Goal: Transaction & Acquisition: Book appointment/travel/reservation

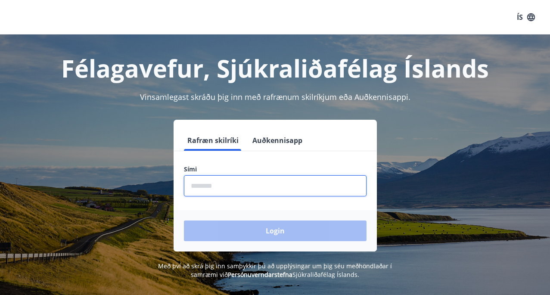
click at [214, 186] on input "phone" at bounding box center [275, 185] width 183 height 21
click at [278, 230] on div "Login" at bounding box center [275, 230] width 203 height 41
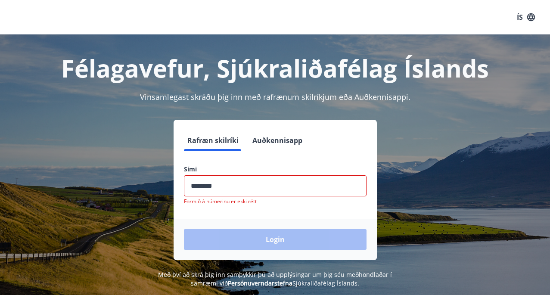
click at [224, 187] on input "phone" at bounding box center [275, 185] width 183 height 21
type input "*"
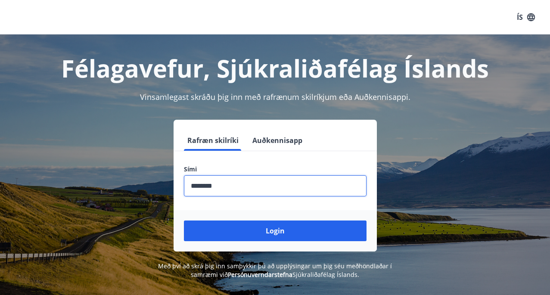
type input "********"
click at [184, 221] on button "Login" at bounding box center [275, 231] width 183 height 21
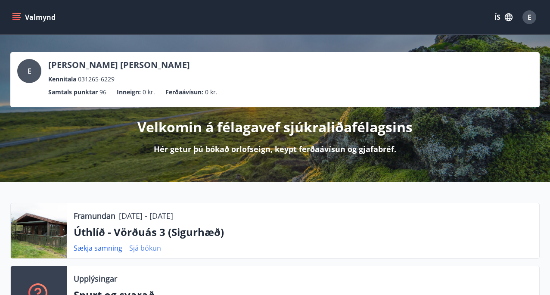
click at [148, 247] on link "Sjá bókun" at bounding box center [145, 247] width 32 height 9
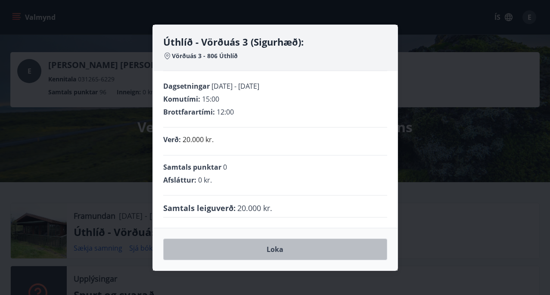
click at [276, 252] on button "Loka" at bounding box center [275, 250] width 224 height 22
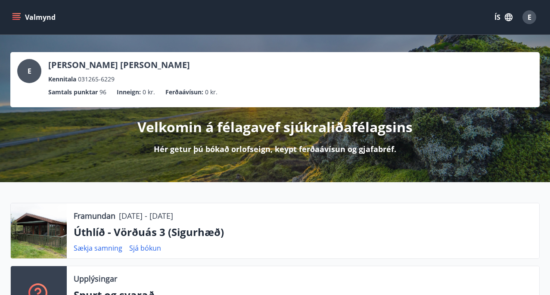
click at [54, 242] on div at bounding box center [39, 230] width 56 height 55
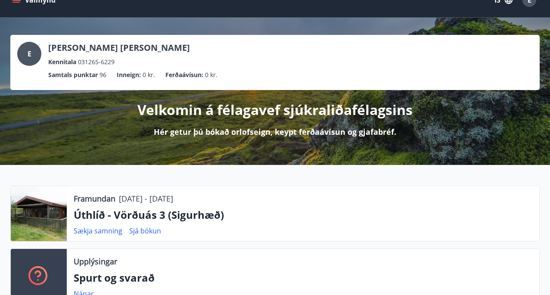
scroll to position [34, 0]
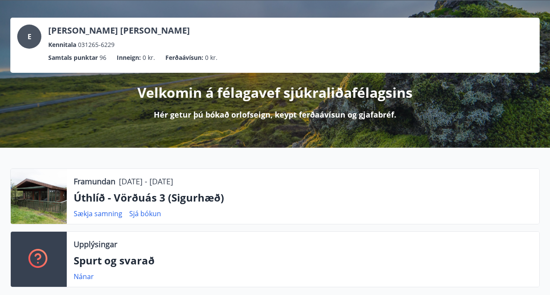
click at [43, 196] on div at bounding box center [39, 196] width 56 height 55
click at [194, 199] on p "Úthlíð - Vörðuás 3 (Sigurhæð)" at bounding box center [303, 197] width 459 height 15
click at [102, 217] on link "Sækja samning" at bounding box center [98, 213] width 49 height 9
click at [83, 277] on link "Nánar" at bounding box center [84, 276] width 20 height 9
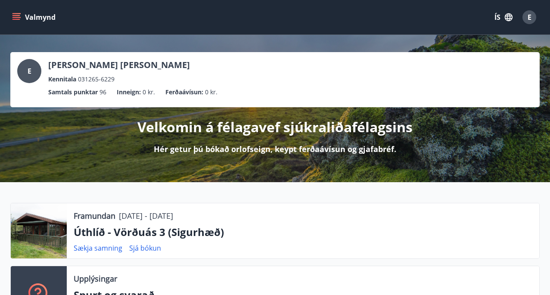
click at [18, 14] on icon "menu" at bounding box center [16, 13] width 9 height 1
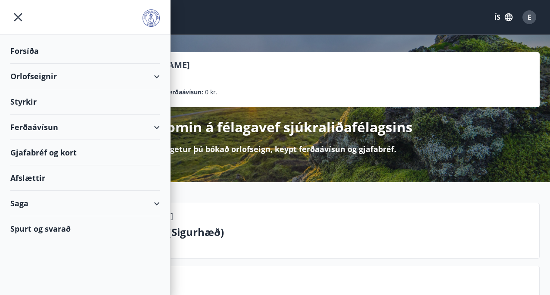
click at [41, 82] on div "Orlofseignir" at bounding box center [84, 76] width 149 height 25
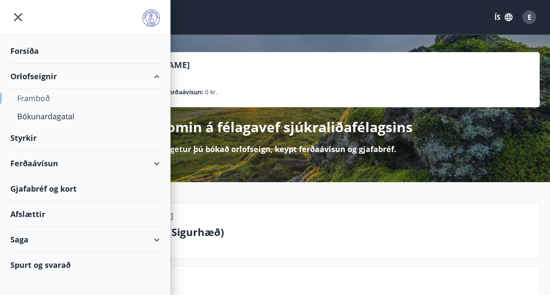
click at [37, 95] on div "Framboð" at bounding box center [85, 98] width 136 height 18
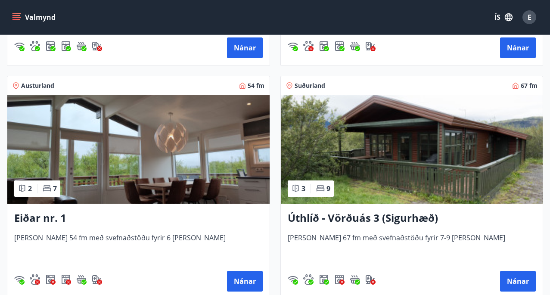
scroll to position [1516, 0]
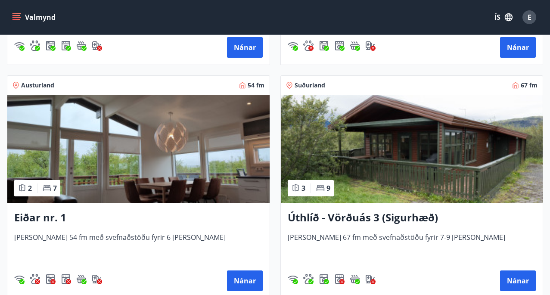
click at [393, 139] on img at bounding box center [412, 149] width 262 height 109
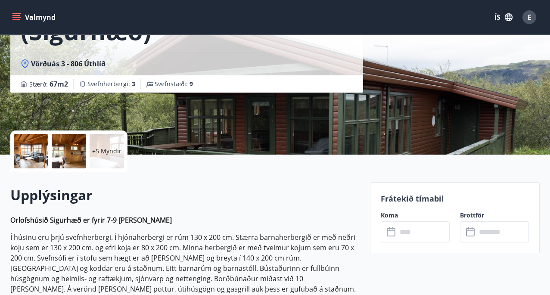
scroll to position [103, 0]
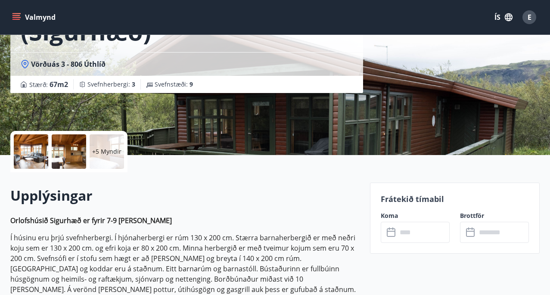
click at [25, 140] on div at bounding box center [31, 151] width 34 height 34
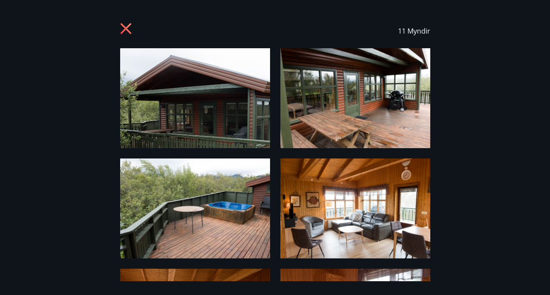
click at [139, 132] on img at bounding box center [195, 98] width 150 height 100
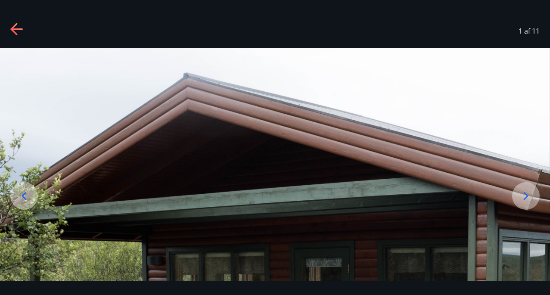
click at [139, 132] on img at bounding box center [275, 231] width 550 height 367
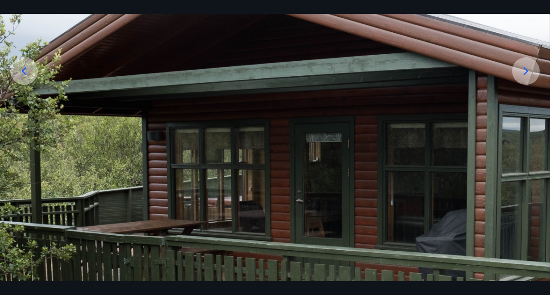
scroll to position [134, 0]
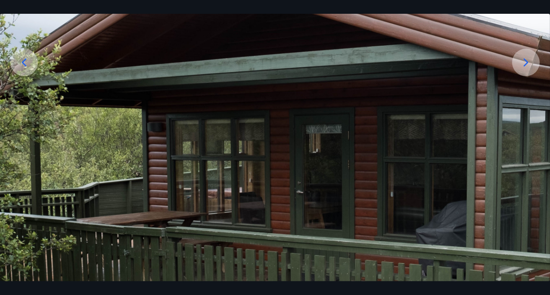
click at [521, 59] on icon at bounding box center [526, 63] width 14 height 14
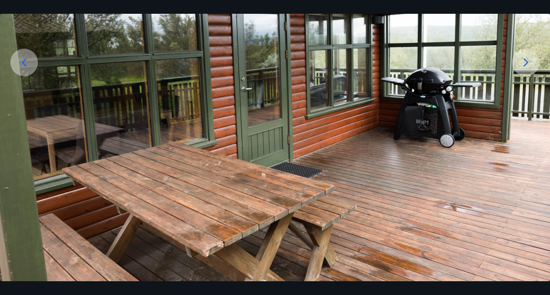
click at [521, 59] on icon at bounding box center [526, 63] width 14 height 14
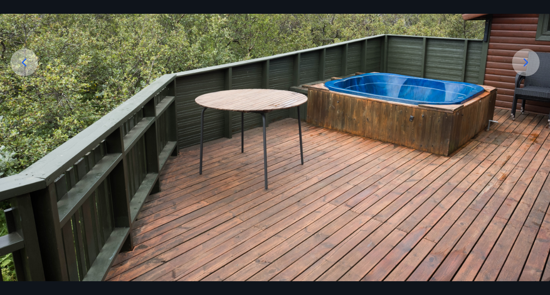
click at [521, 59] on icon at bounding box center [526, 63] width 14 height 14
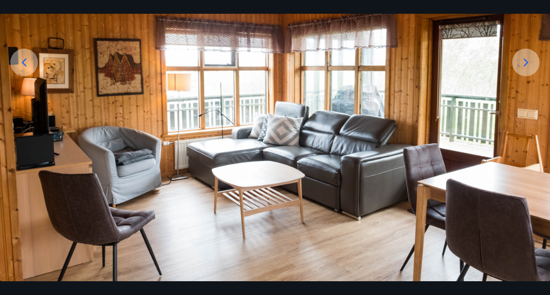
click at [528, 69] on div at bounding box center [526, 63] width 28 height 28
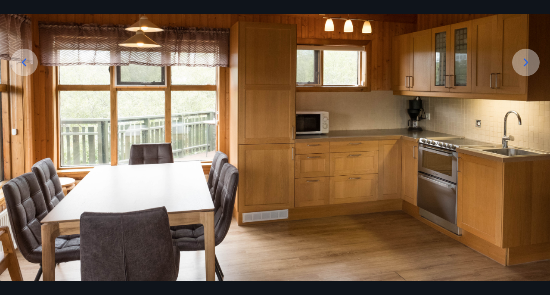
click at [19, 54] on div at bounding box center [24, 63] width 28 height 28
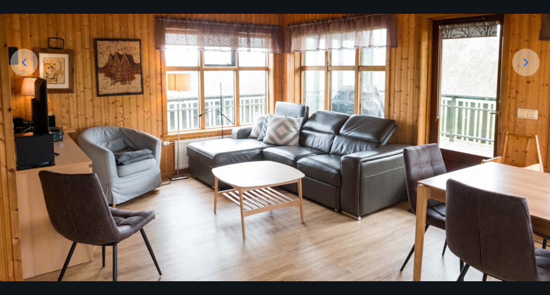
click at [528, 56] on icon at bounding box center [526, 63] width 14 height 14
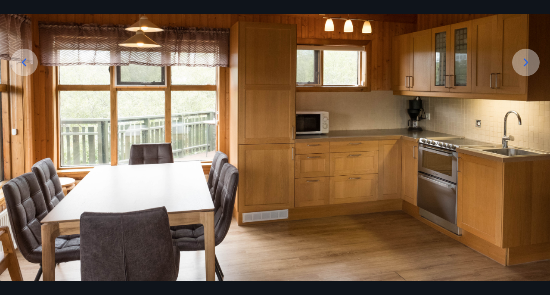
click at [528, 56] on icon at bounding box center [526, 63] width 14 height 14
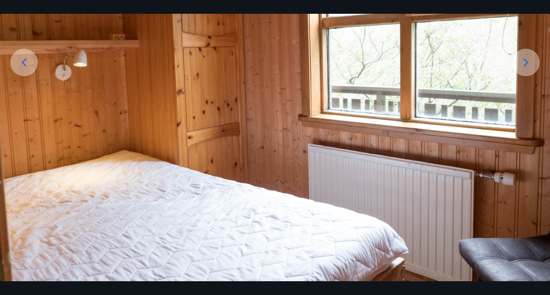
click at [528, 56] on icon at bounding box center [526, 63] width 14 height 14
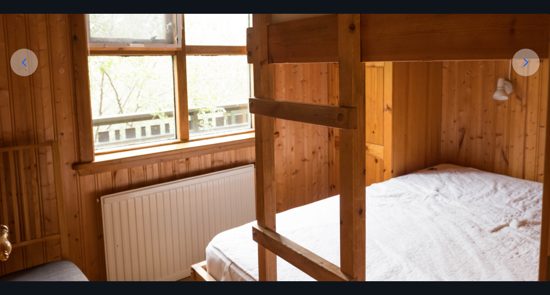
click at [528, 56] on icon at bounding box center [526, 63] width 14 height 14
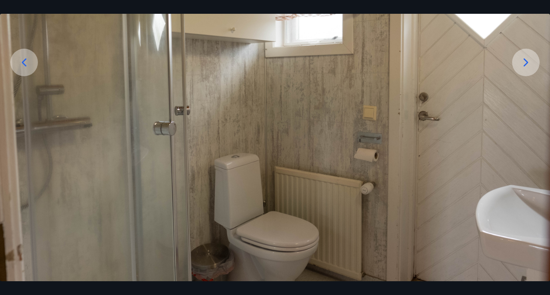
click at [520, 59] on icon at bounding box center [526, 63] width 14 height 14
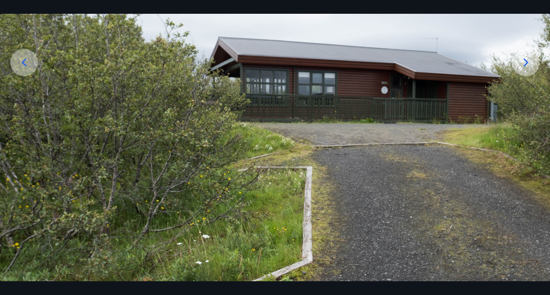
click at [524, 57] on icon at bounding box center [526, 63] width 14 height 14
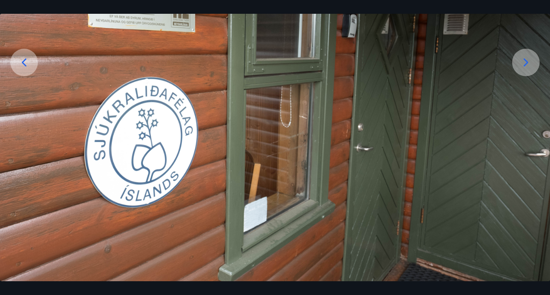
click at [524, 57] on icon at bounding box center [526, 63] width 14 height 14
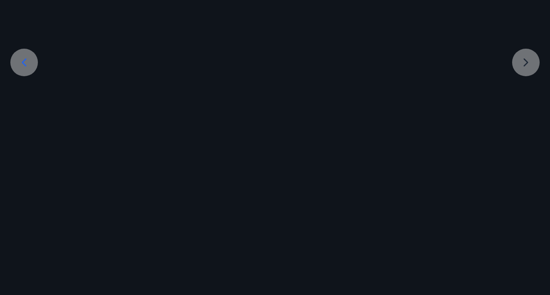
scroll to position [116, 0]
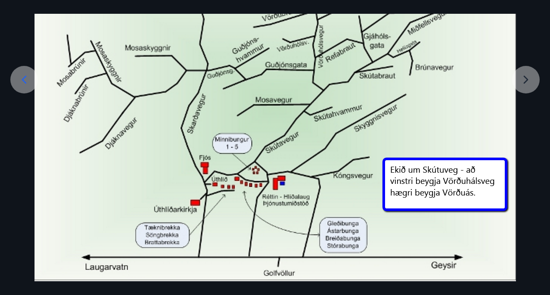
click at [530, 78] on div at bounding box center [275, 106] width 550 height 349
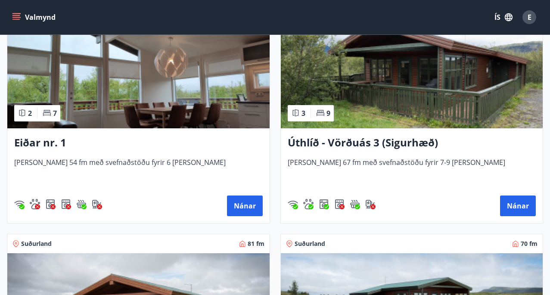
scroll to position [1574, 0]
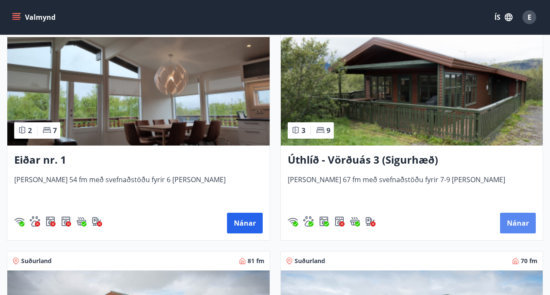
click at [518, 215] on button "Nánar" at bounding box center [518, 223] width 36 height 21
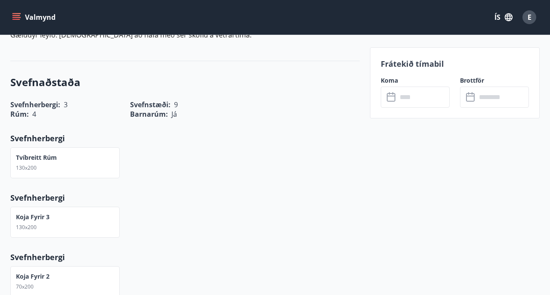
scroll to position [500, 0]
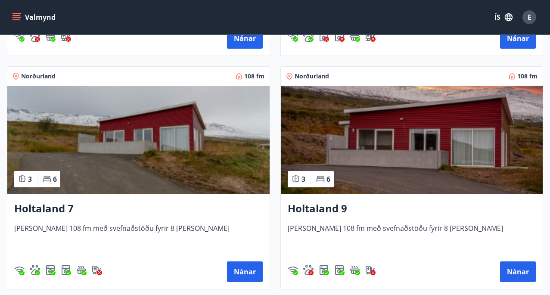
scroll to position [1292, 0]
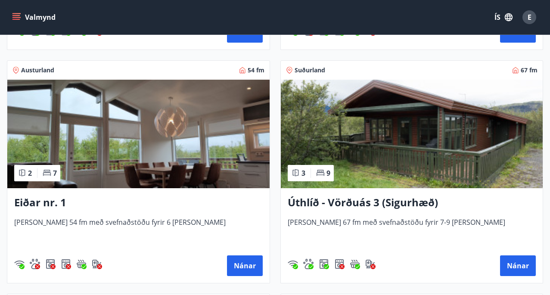
scroll to position [1534, 0]
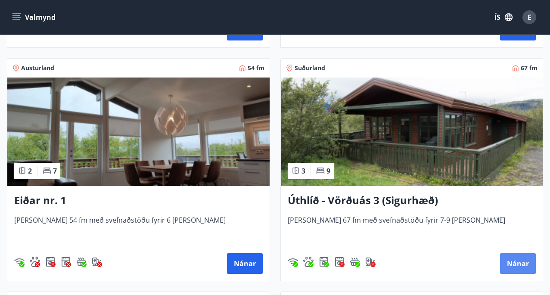
click at [517, 269] on button "Nánar" at bounding box center [518, 263] width 36 height 21
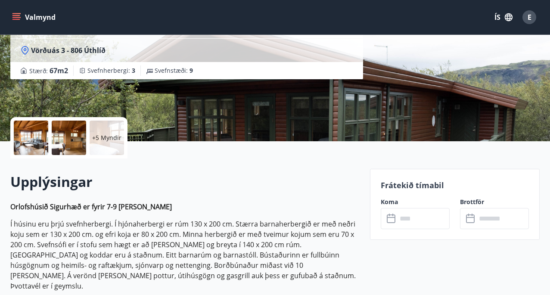
scroll to position [121, 0]
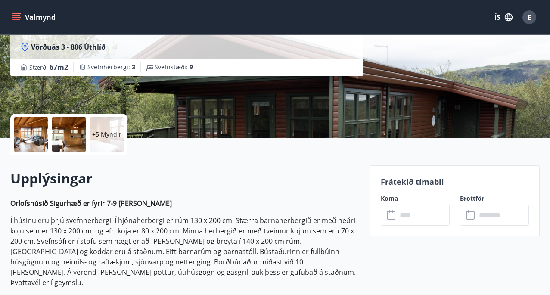
click at [28, 120] on div at bounding box center [31, 134] width 34 height 34
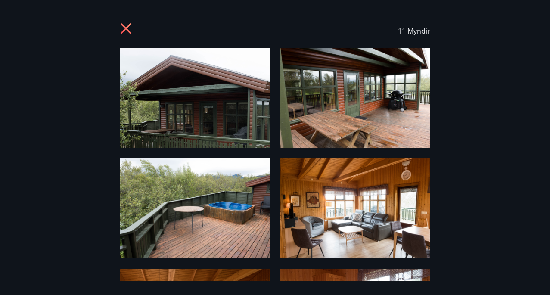
click at [478, 199] on div "11 Myndir" at bounding box center [275, 148] width 550 height 268
click at [467, 263] on div "11 Myndir" at bounding box center [275, 148] width 550 height 268
click at [477, 184] on div "11 Myndir" at bounding box center [275, 148] width 550 height 268
click at [373, 89] on img at bounding box center [355, 98] width 150 height 100
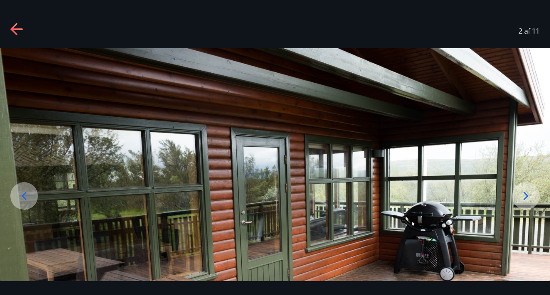
click at [526, 194] on icon at bounding box center [526, 196] width 5 height 8
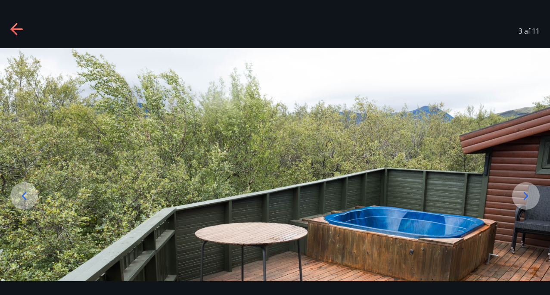
click at [526, 194] on icon at bounding box center [526, 196] width 5 height 8
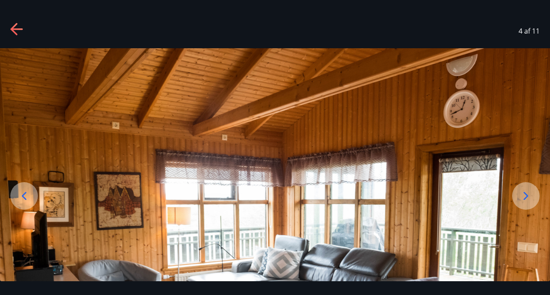
click at [526, 194] on icon at bounding box center [526, 196] width 5 height 8
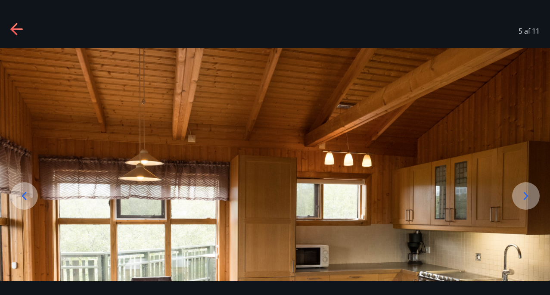
click at [526, 194] on icon at bounding box center [526, 196] width 5 height 8
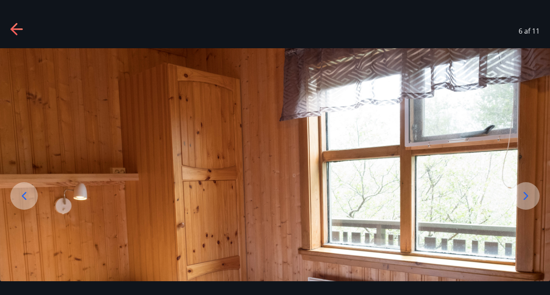
click at [526, 194] on icon at bounding box center [526, 196] width 5 height 8
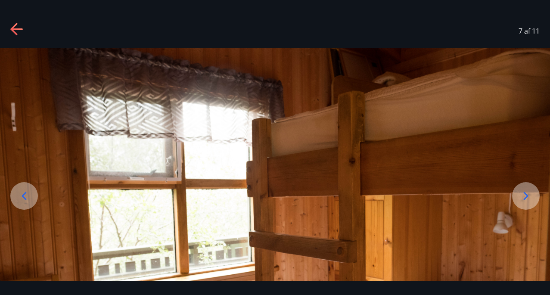
click at [526, 194] on icon at bounding box center [526, 196] width 5 height 8
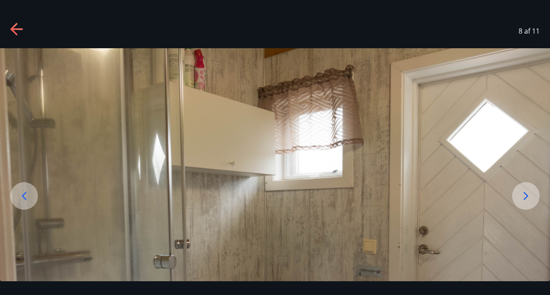
click at [526, 194] on icon at bounding box center [526, 196] width 5 height 8
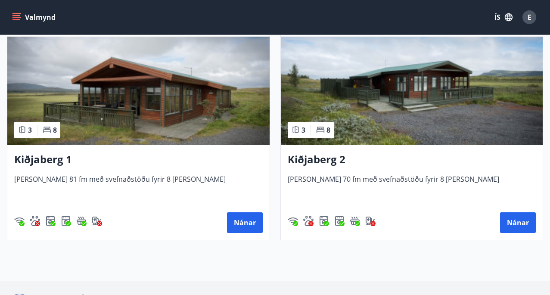
scroll to position [1798, 0]
